Goal: Check status: Check status

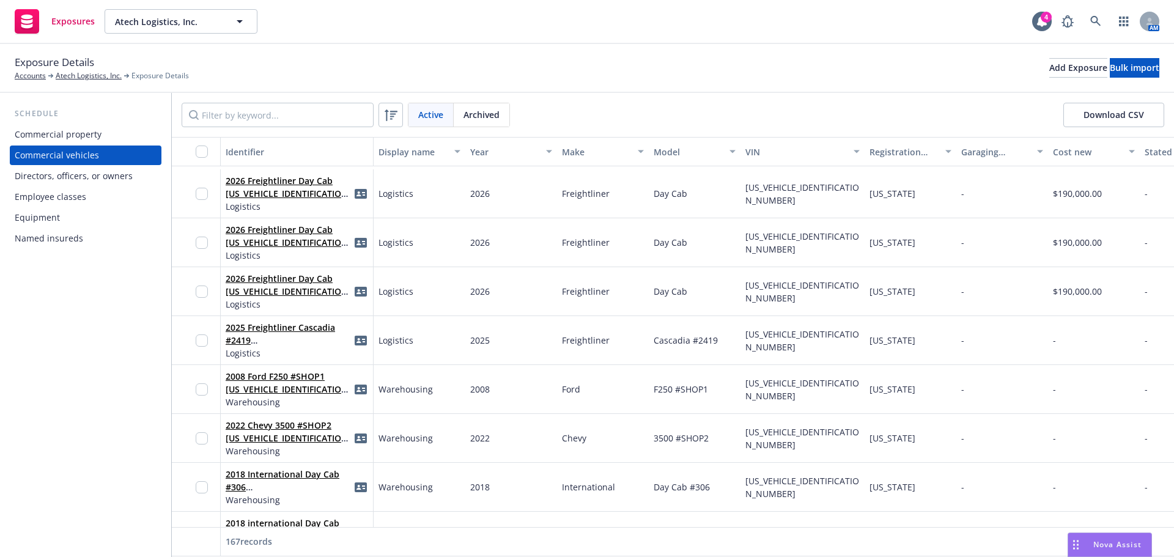
scroll to position [2446, 0]
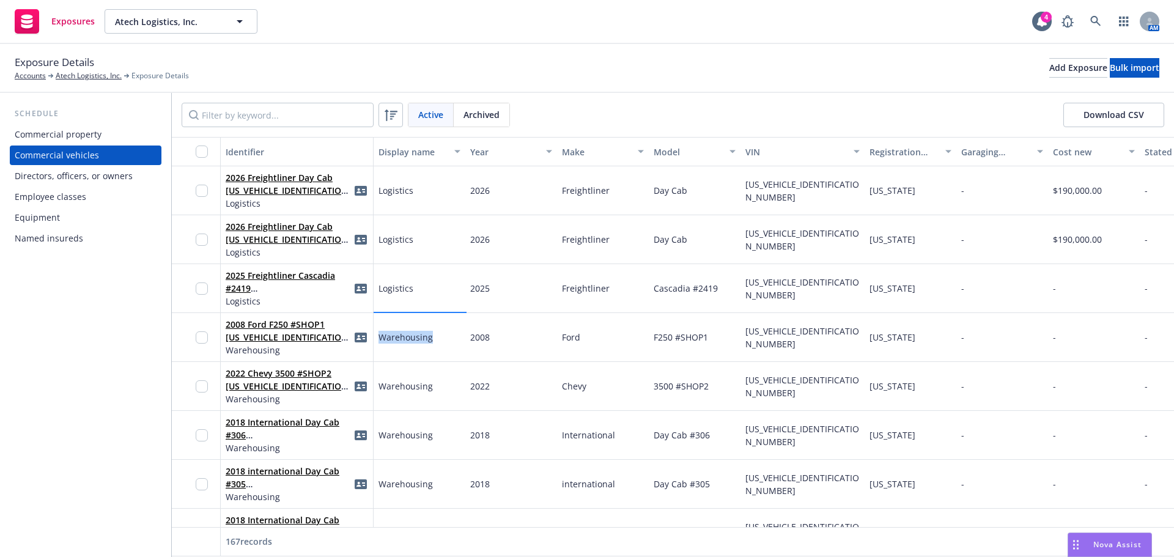
drag, startPoint x: 444, startPoint y: 335, endPoint x: 376, endPoint y: 346, distance: 69.5
click at [376, 346] on div "Warehousing" at bounding box center [420, 337] width 92 height 49
copy span "Warehousing"
click at [286, 123] on input "Filter by keyword..." at bounding box center [278, 115] width 192 height 24
paste input "Warehousing"
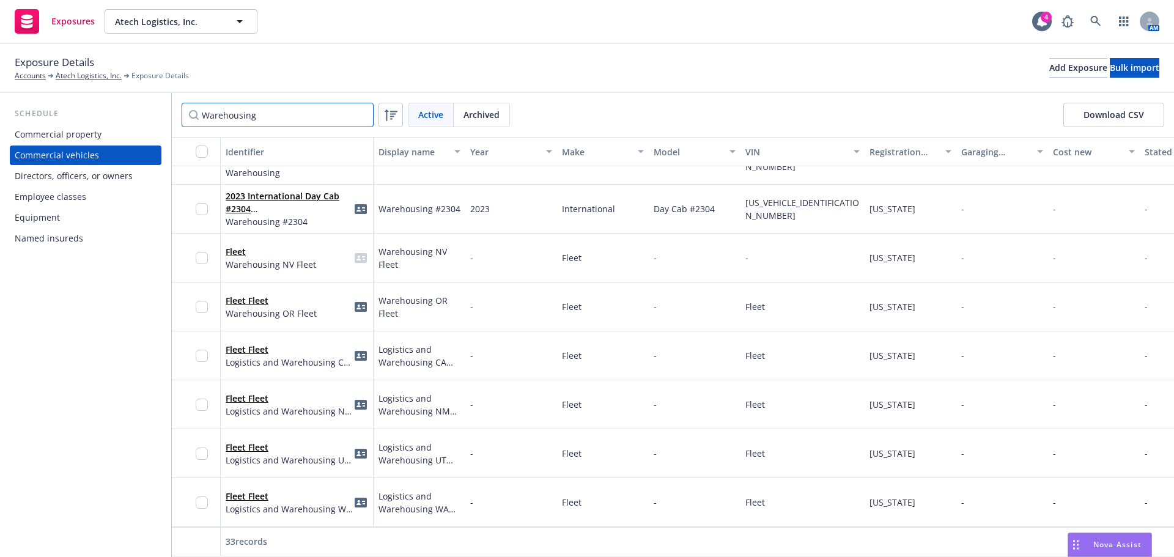
scroll to position [1263, 0]
type input "Warehousing"
click at [197, 152] on input "checkbox" at bounding box center [202, 152] width 12 height 12
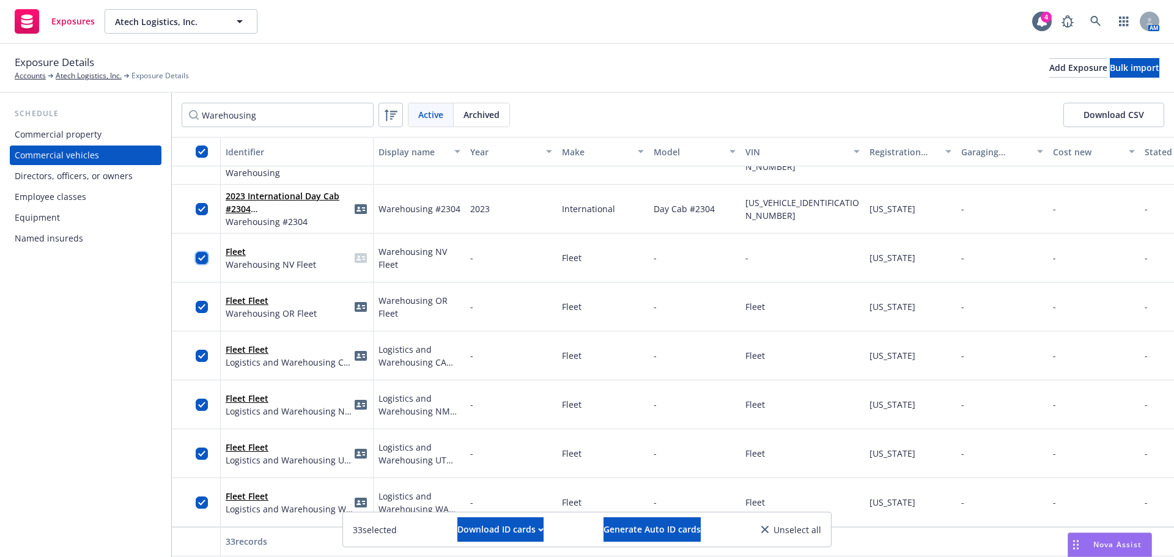
click at [198, 252] on input "checkbox" at bounding box center [202, 258] width 12 height 12
click at [205, 301] on input "checkbox" at bounding box center [202, 307] width 12 height 12
click at [208, 345] on div at bounding box center [206, 356] width 20 height 34
click at [205, 399] on input "checkbox" at bounding box center [202, 405] width 12 height 12
click at [204, 350] on input "checkbox" at bounding box center [202, 356] width 12 height 12
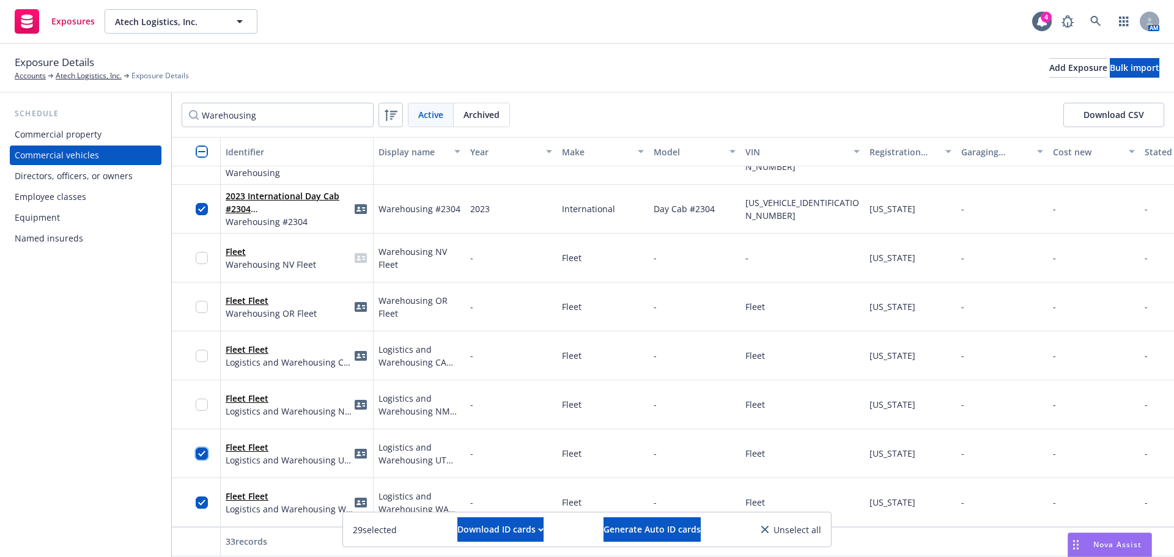
click at [206, 448] on input "checkbox" at bounding box center [202, 454] width 12 height 12
click at [201, 497] on input "checkbox" at bounding box center [202, 503] width 12 height 12
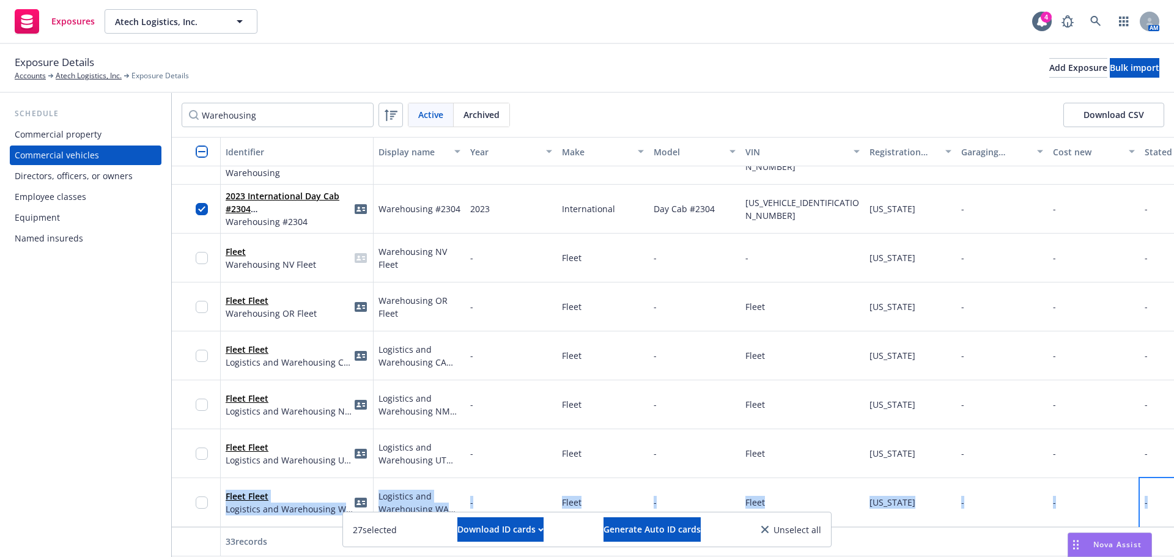
scroll to position [1263, 35]
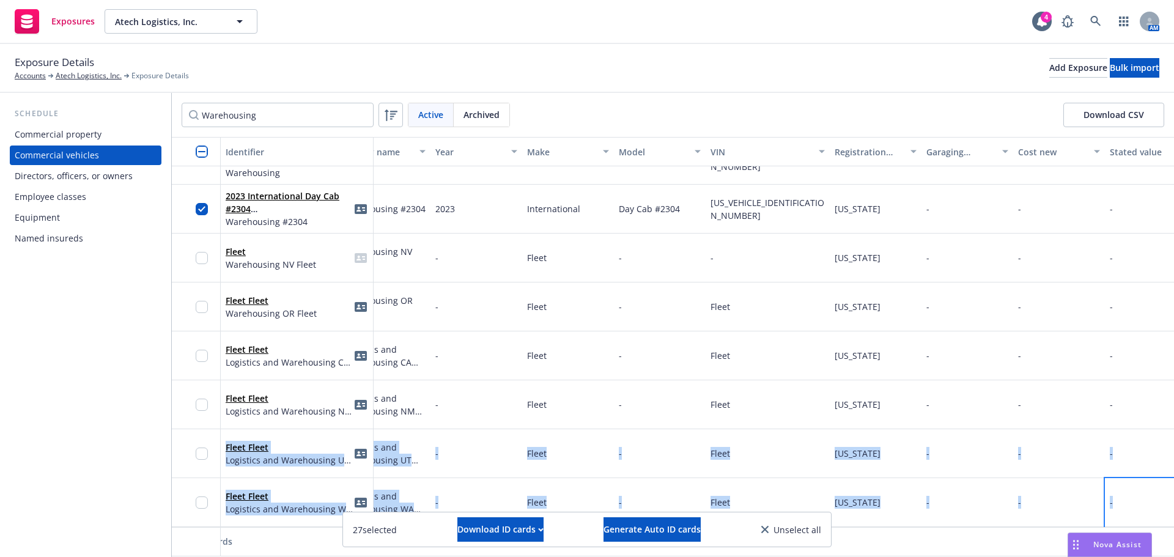
drag, startPoint x: 1162, startPoint y: 470, endPoint x: 1142, endPoint y: 383, distance: 89.2
click at [1142, 383] on div "2015 International Day Cab #183 [US_VEHICLE_IDENTIFICATION_NUMBER] Warehousing …" at bounding box center [942, 307] width 1610 height 440
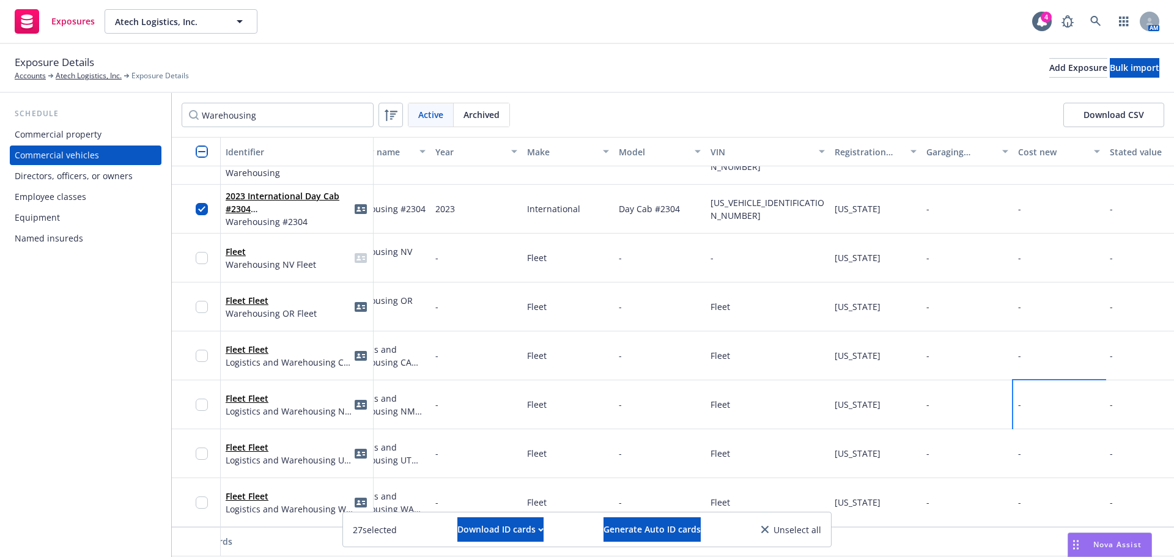
click at [1103, 399] on div "-" at bounding box center [1059, 404] width 92 height 49
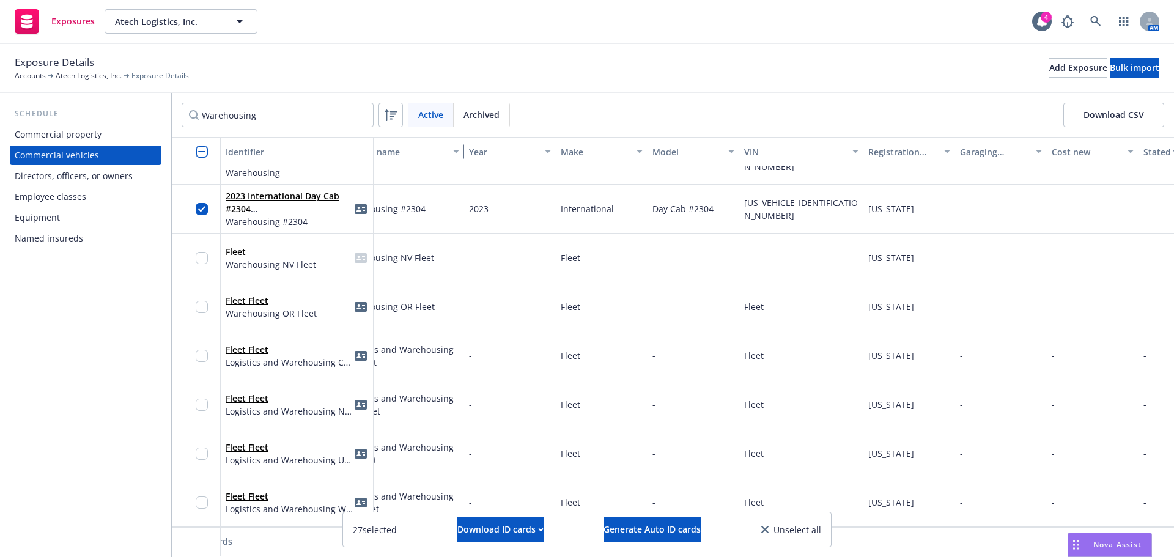
drag, startPoint x: 425, startPoint y: 152, endPoint x: 459, endPoint y: 153, distance: 33.7
click at [459, 153] on div "button" at bounding box center [458, 152] width 6 height 28
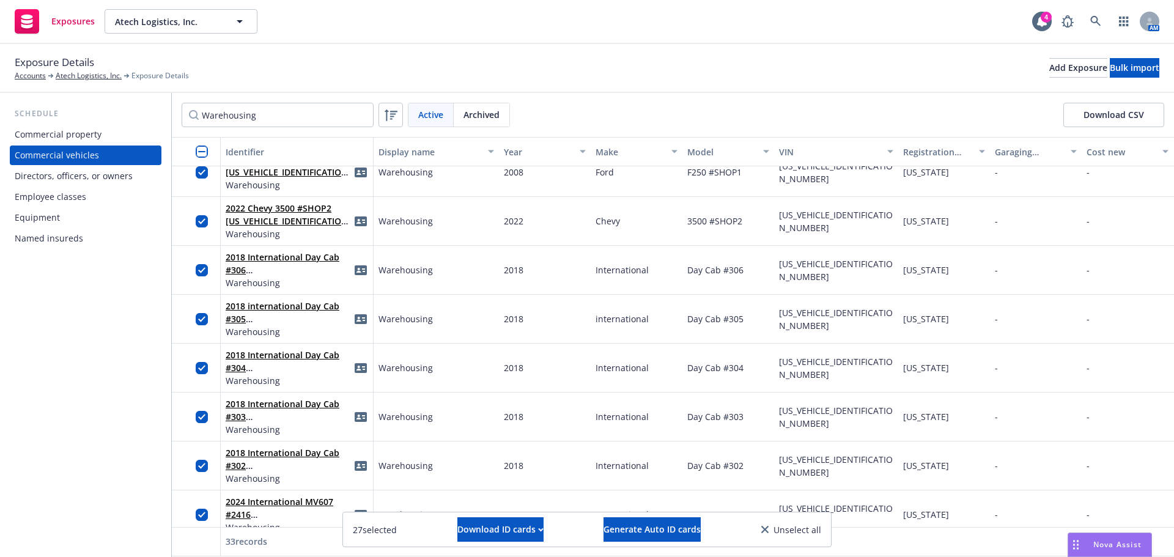
scroll to position [0, 0]
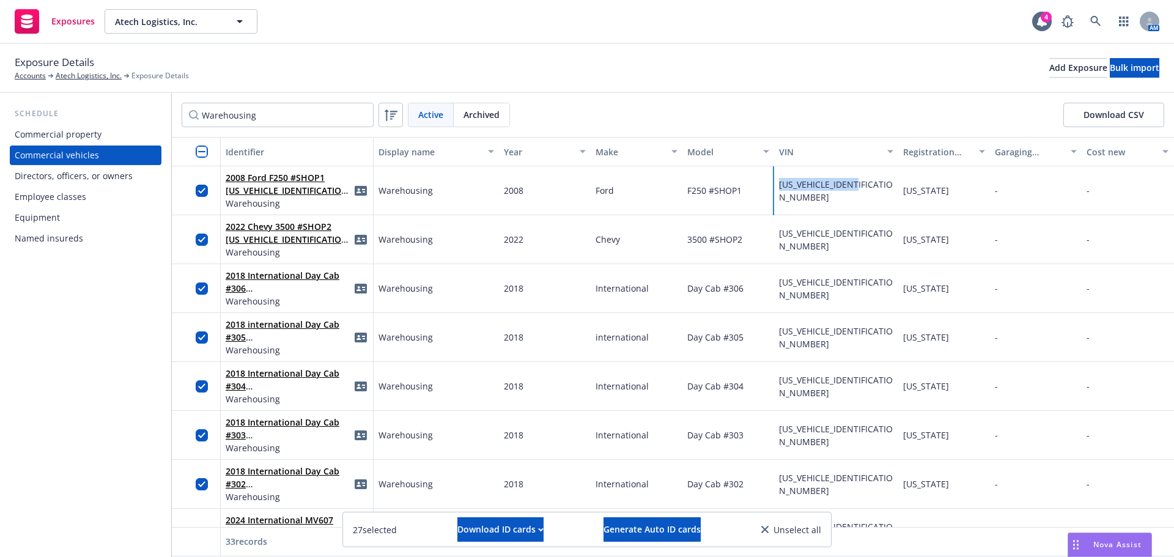
drag, startPoint x: 871, startPoint y: 189, endPoint x: 776, endPoint y: 196, distance: 95.6
click at [776, 196] on div "[US_VEHICLE_IDENTIFICATION_NUMBER]" at bounding box center [836, 190] width 124 height 49
copy span "[US_VEHICLE_IDENTIFICATION_NUMBER]"
click at [539, 530] on icon "button" at bounding box center [541, 529] width 4 height 2
click at [497, 501] on link "Download uneditable ID cards" at bounding box center [475, 499] width 163 height 24
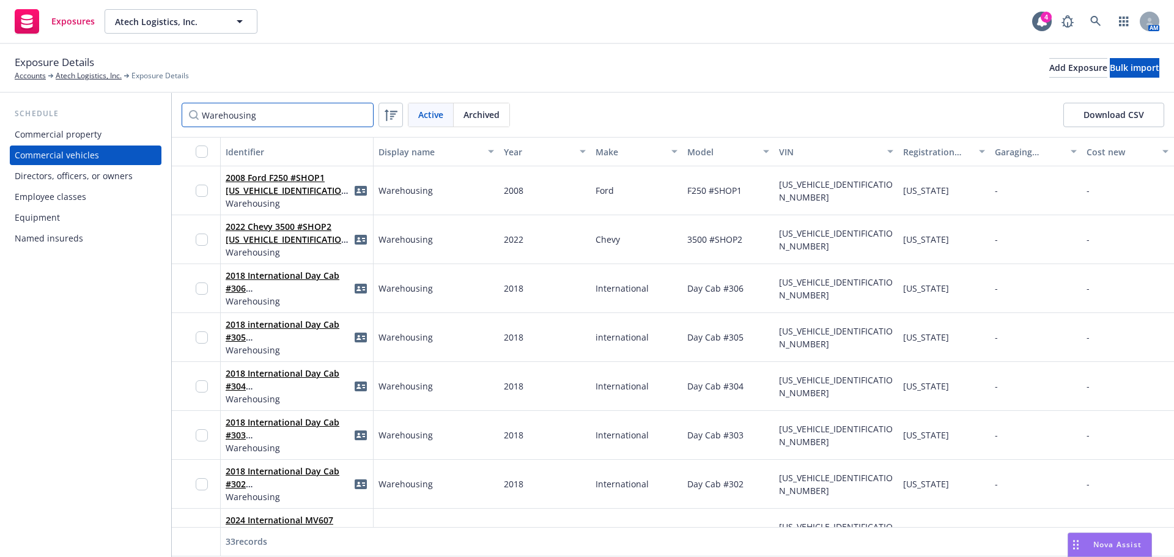
click at [360, 116] on input "Warehousing" at bounding box center [278, 115] width 192 height 24
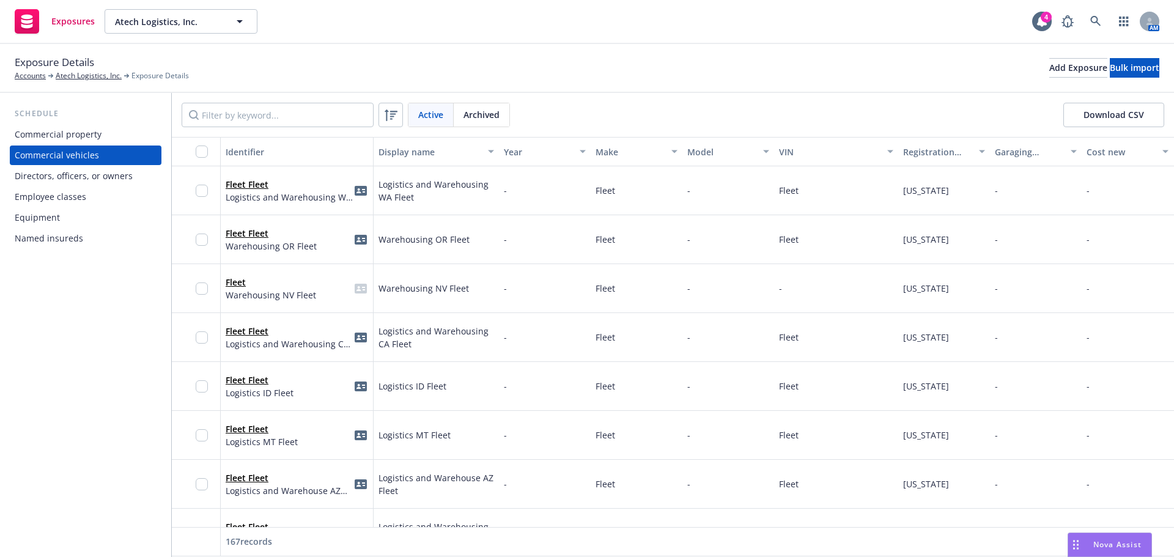
click at [1097, 109] on button "Download CSV" at bounding box center [1114, 115] width 101 height 24
click at [77, 76] on link "Atech Logistics, Inc." at bounding box center [89, 75] width 66 height 11
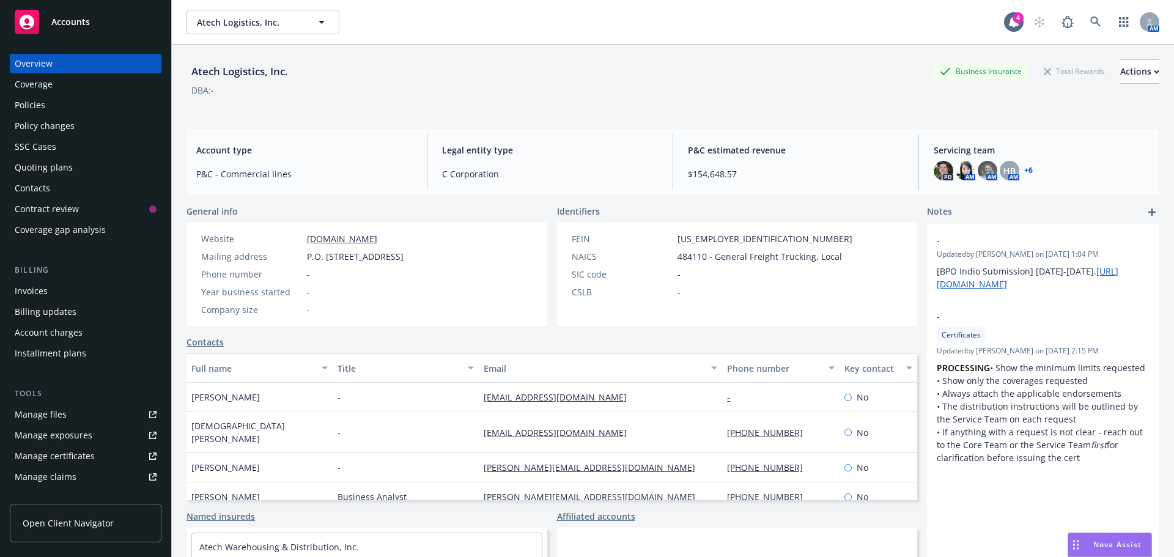
click at [37, 173] on div "Quoting plans" at bounding box center [44, 168] width 58 height 20
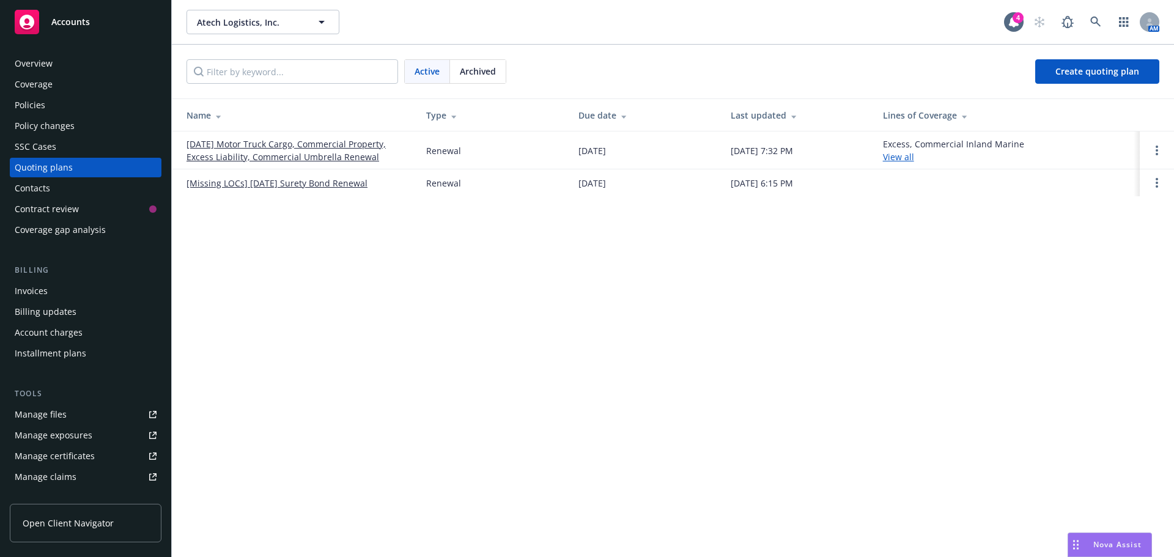
click at [482, 72] on span "Archived" at bounding box center [478, 71] width 36 height 13
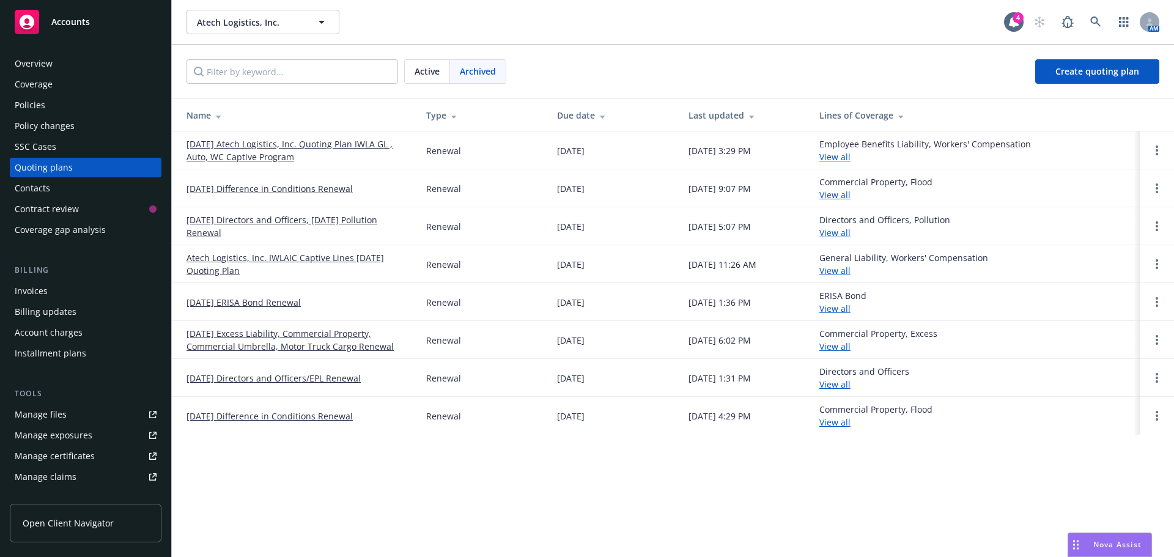
click at [311, 146] on link "[DATE] Atech Logistics, Inc. Quoting Plan IWLA GL , Auto, WC Captive Program" at bounding box center [297, 151] width 220 height 26
